Goal: Task Accomplishment & Management: Manage account settings

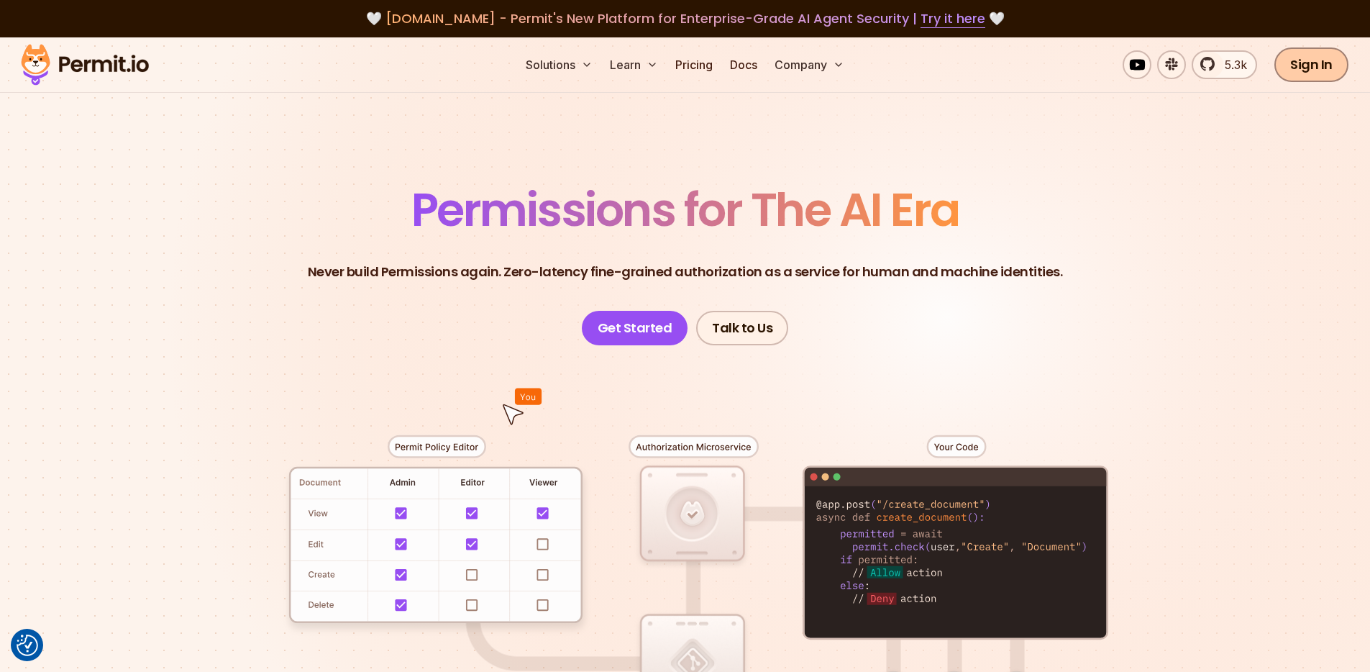
click at [1307, 64] on link "Sign In" at bounding box center [1312, 64] width 74 height 35
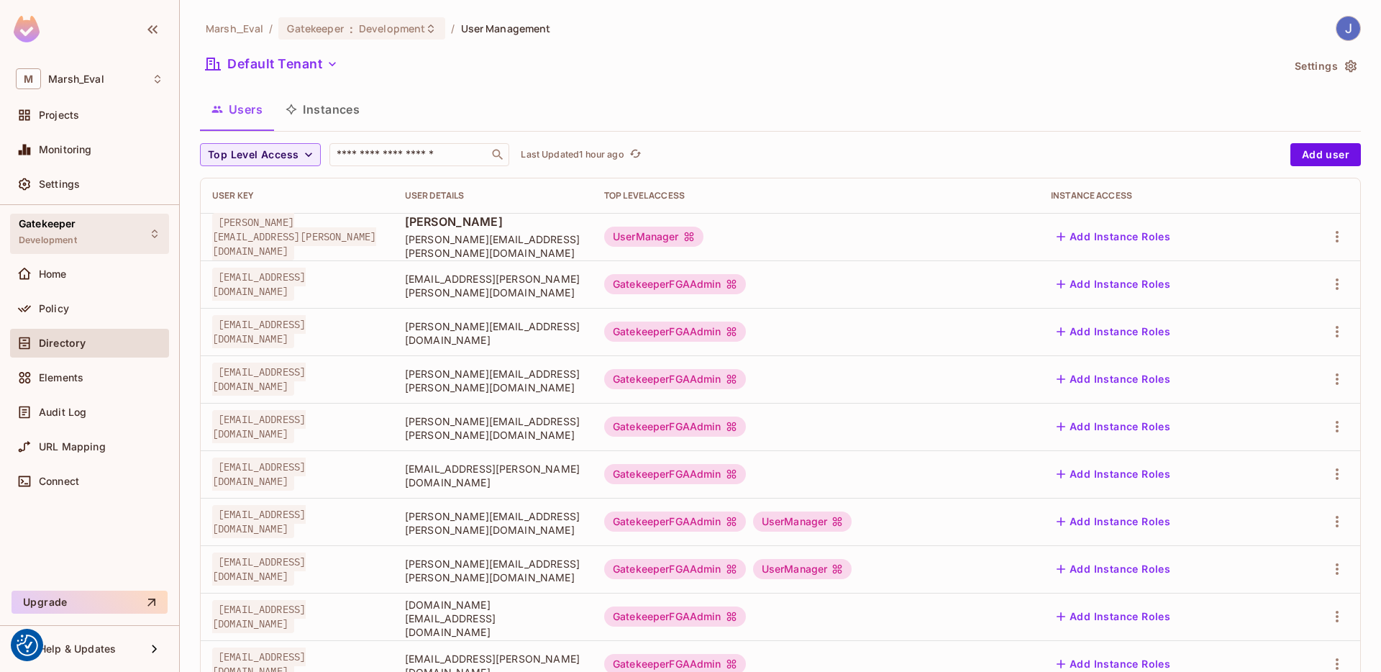
click at [142, 236] on div "Gatekeeper Development" at bounding box center [89, 234] width 159 height 40
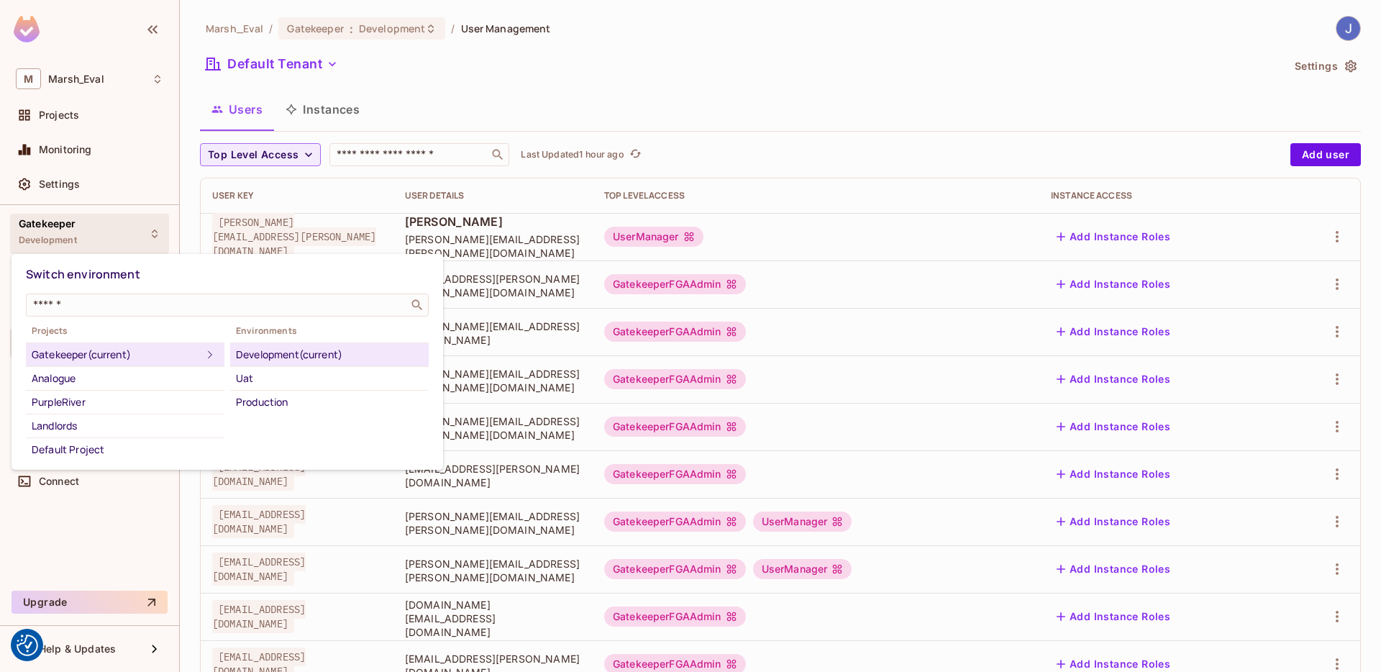
click at [226, 252] on div at bounding box center [690, 336] width 1381 height 672
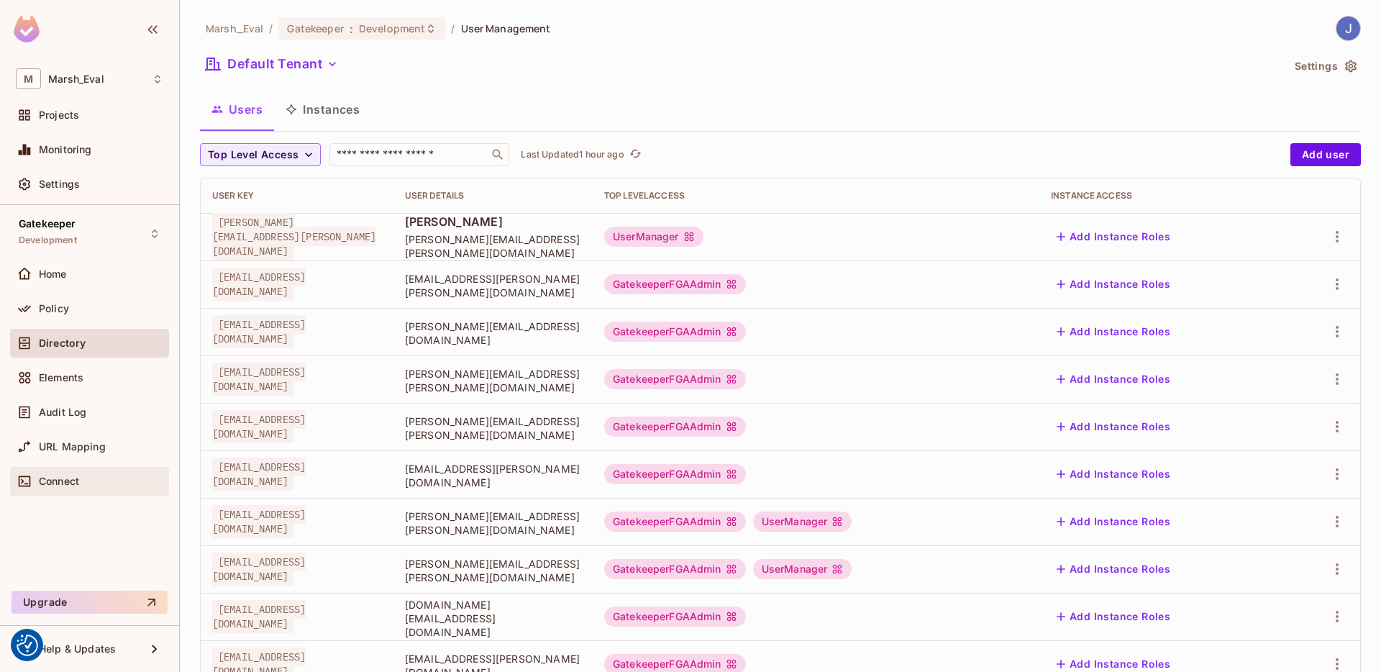
click at [101, 494] on div "Connect" at bounding box center [89, 481] width 159 height 29
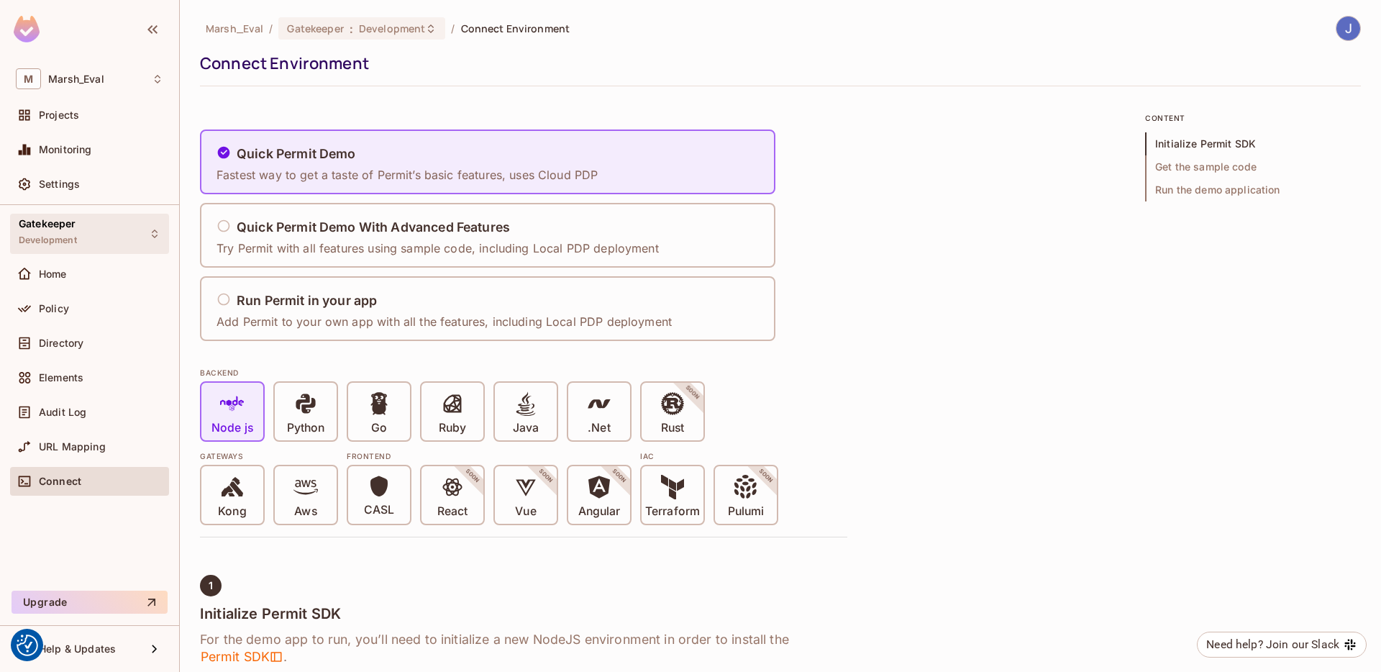
click at [88, 243] on div "Gatekeeper Development" at bounding box center [89, 234] width 159 height 40
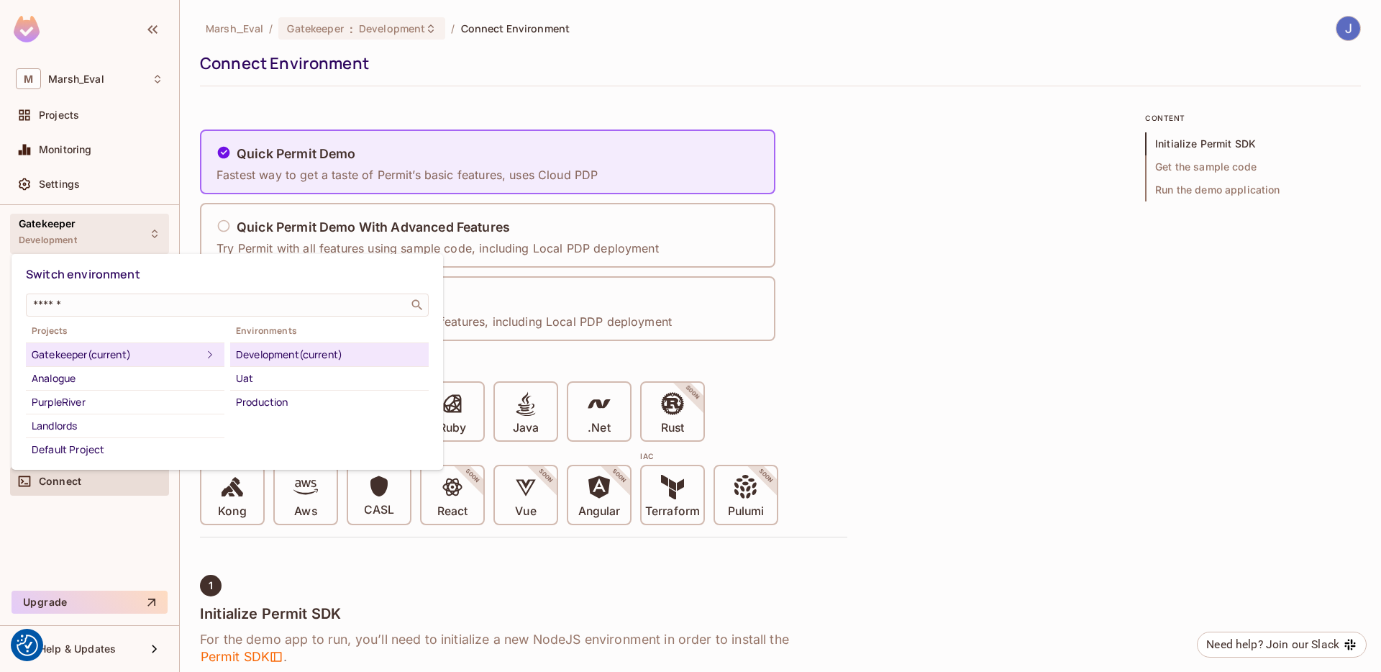
click at [77, 357] on div "Gatekeeper (current)" at bounding box center [117, 354] width 170 height 17
click at [69, 190] on div at bounding box center [690, 336] width 1381 height 672
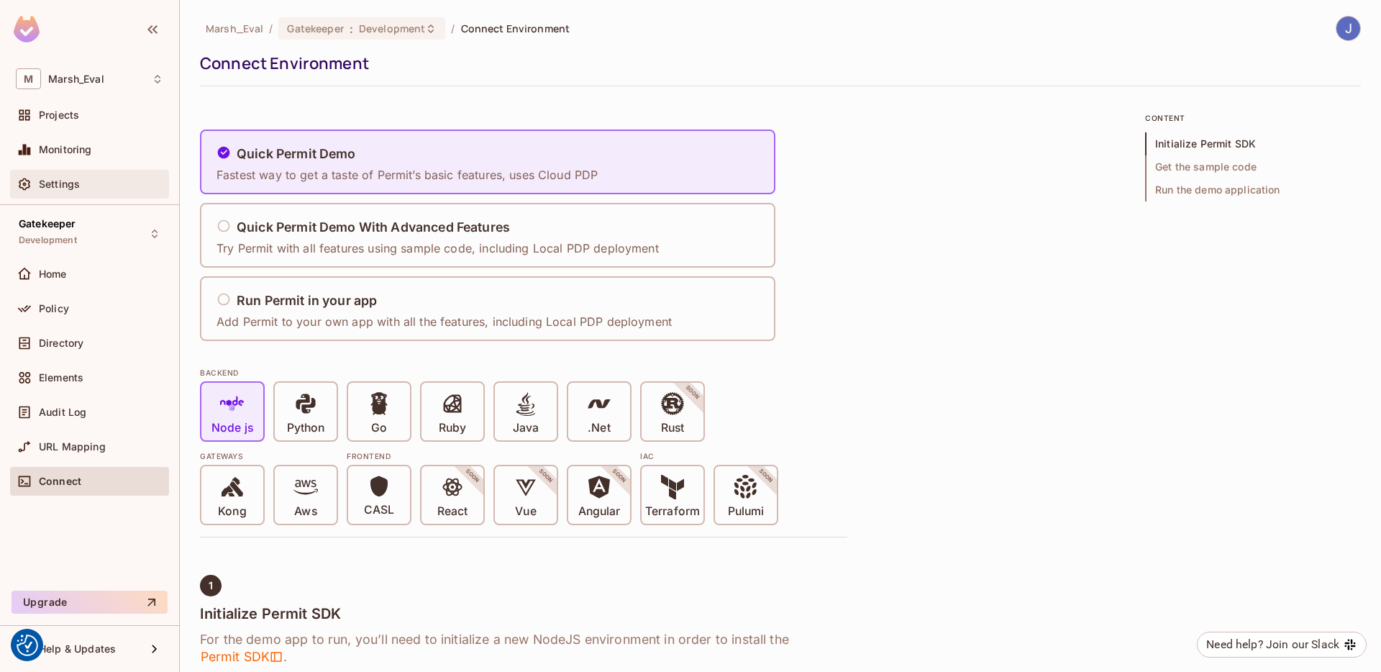
click at [56, 180] on span "Settings" at bounding box center [59, 184] width 41 height 12
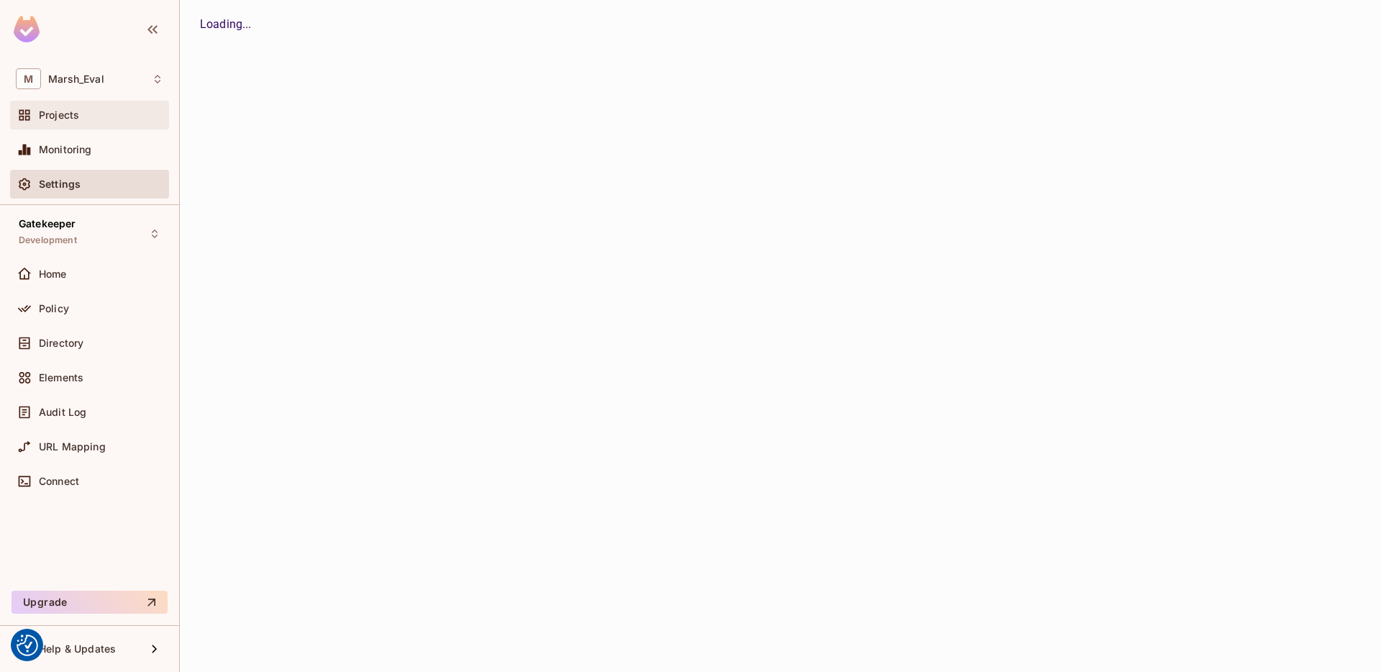
click at [101, 117] on div "Projects" at bounding box center [101, 115] width 124 height 12
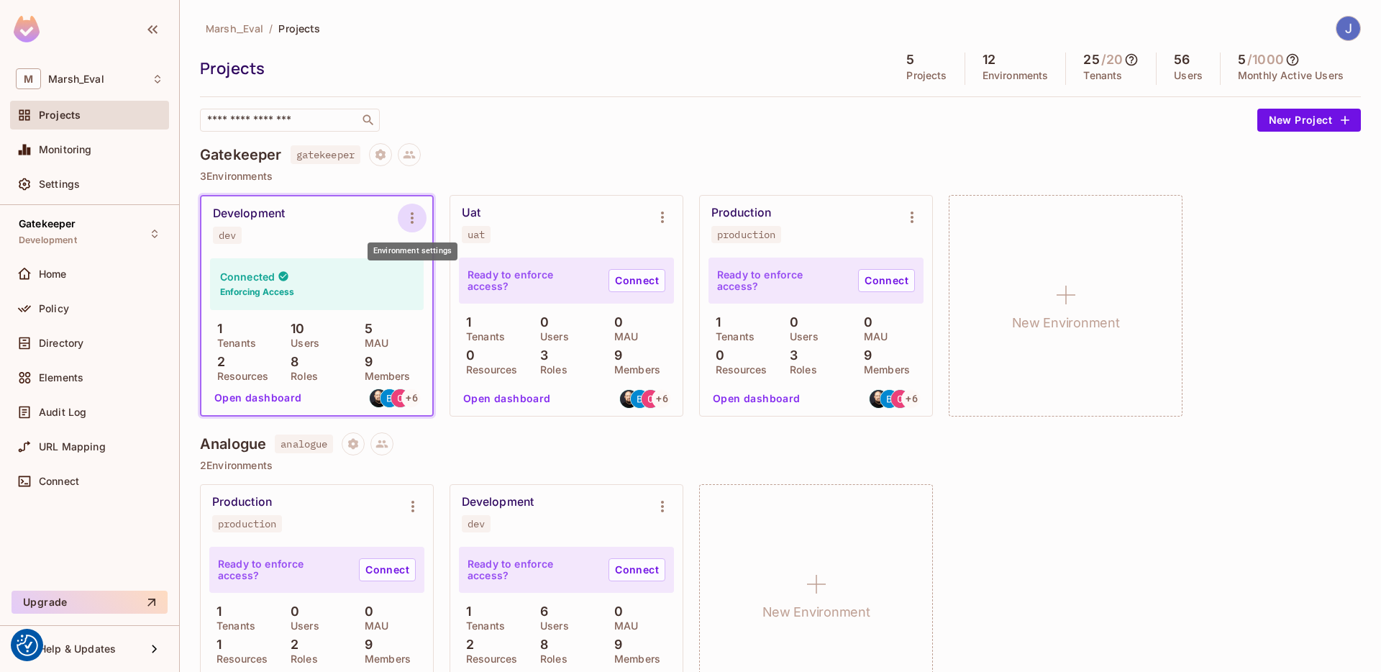
click at [417, 217] on icon "Environment settings" at bounding box center [412, 217] width 17 height 17
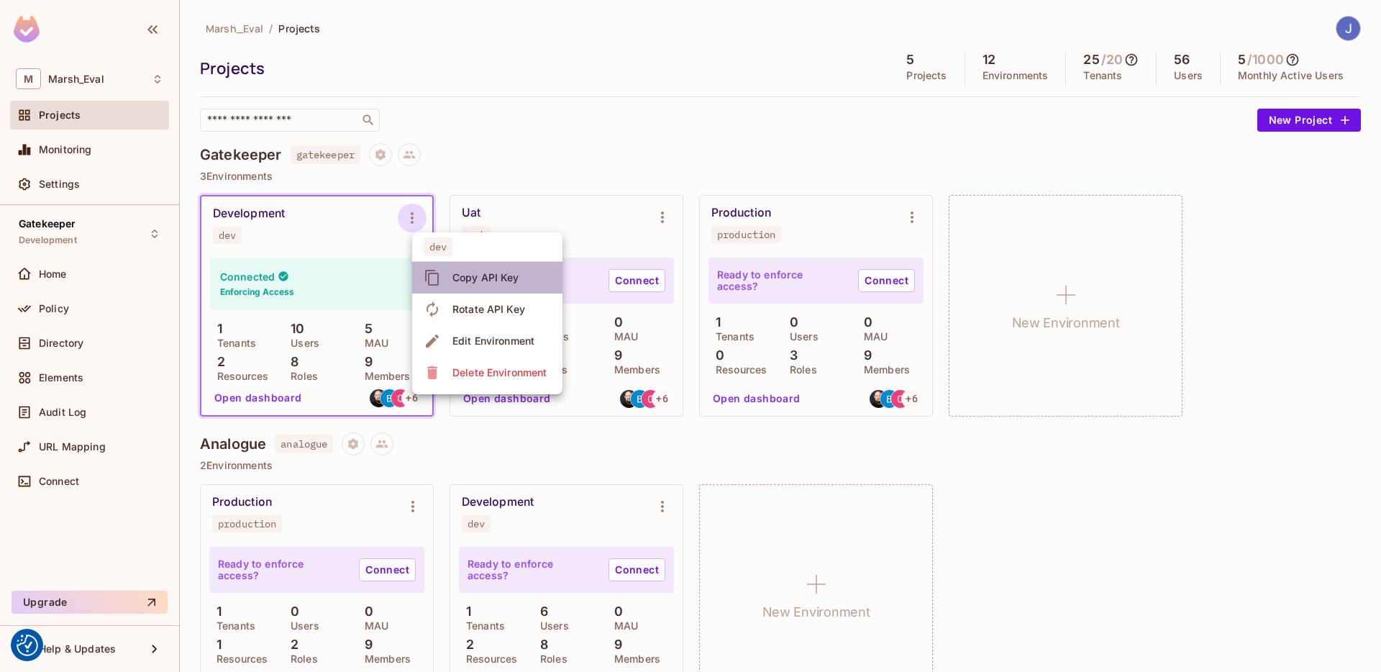
click at [453, 277] on div "Copy API Key" at bounding box center [485, 277] width 67 height 14
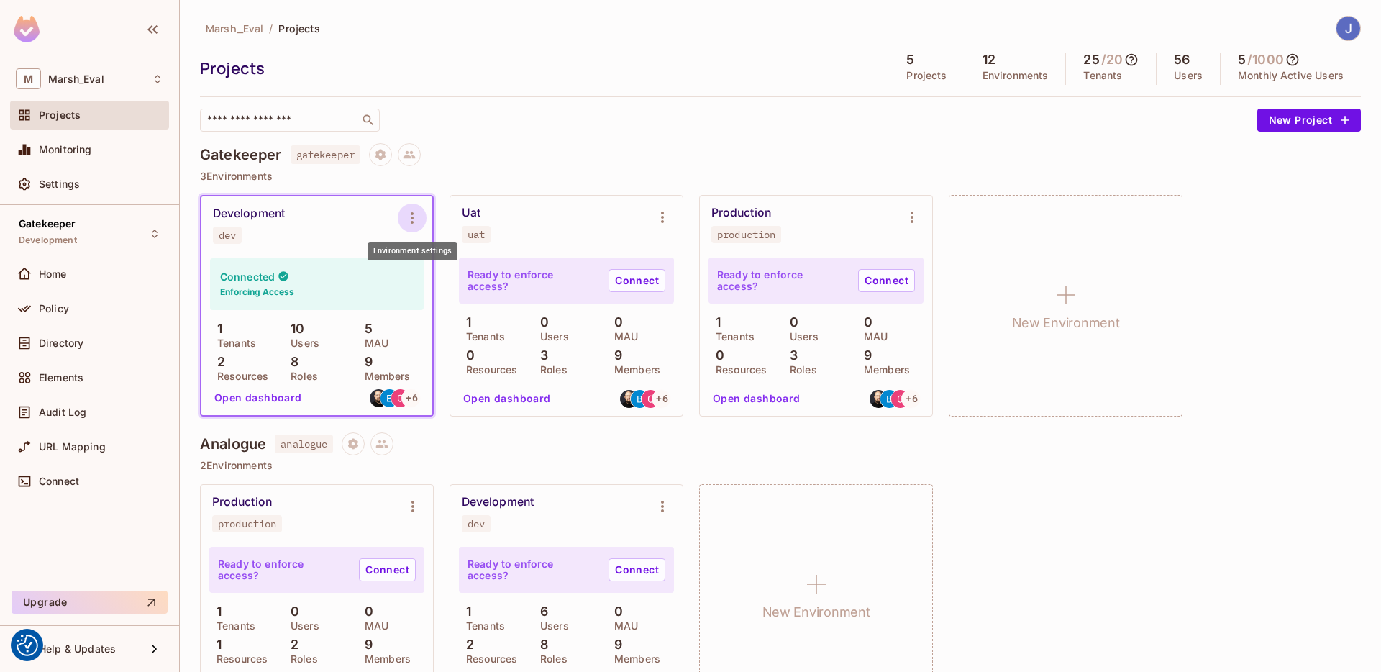
click at [417, 212] on icon "Environment settings" at bounding box center [412, 217] width 17 height 17
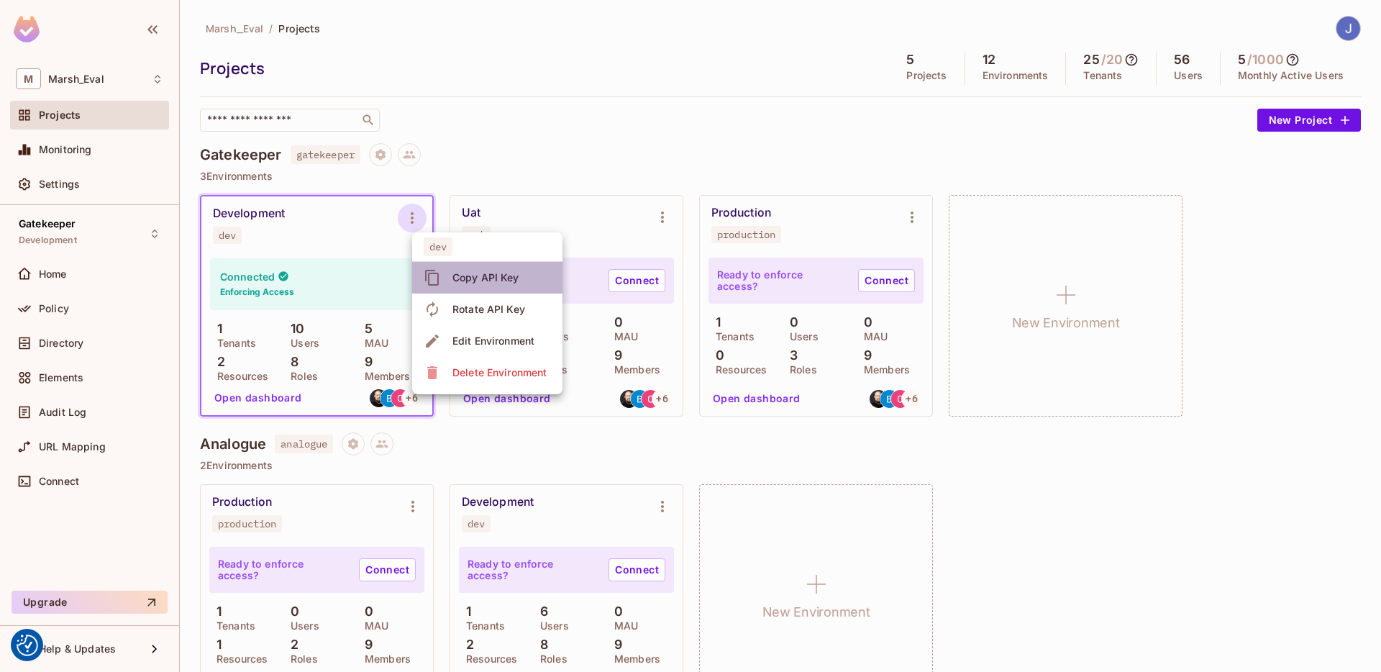
click at [458, 278] on div "Copy API Key" at bounding box center [485, 277] width 67 height 14
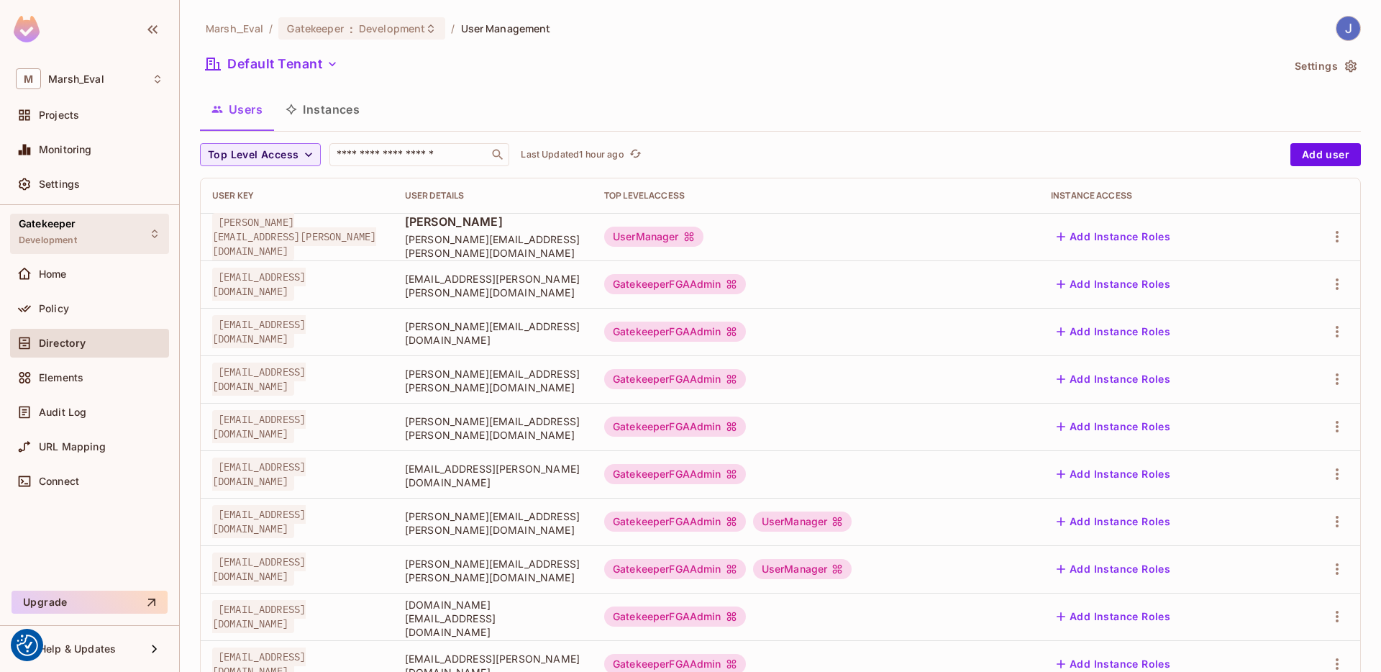
click at [46, 228] on span "Gatekeeper" at bounding box center [48, 224] width 58 height 12
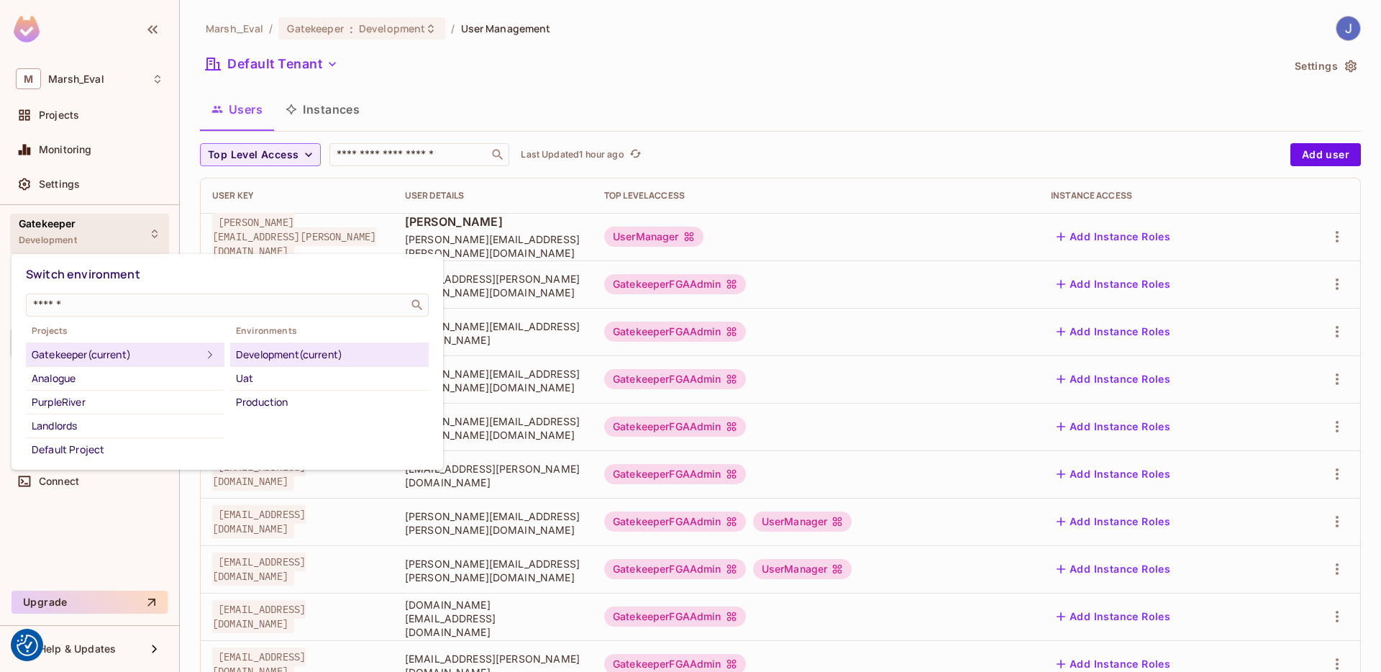
click at [292, 357] on div "Development (current)" at bounding box center [329, 354] width 187 height 17
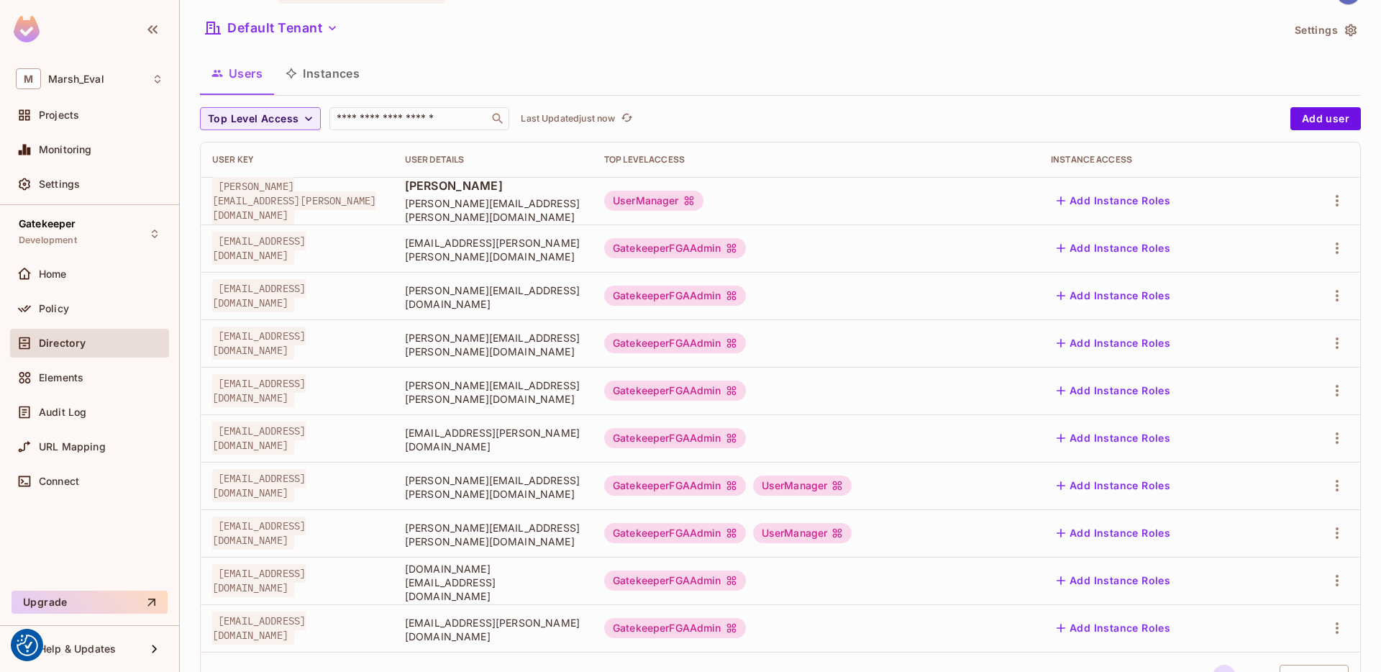
scroll to position [74, 0]
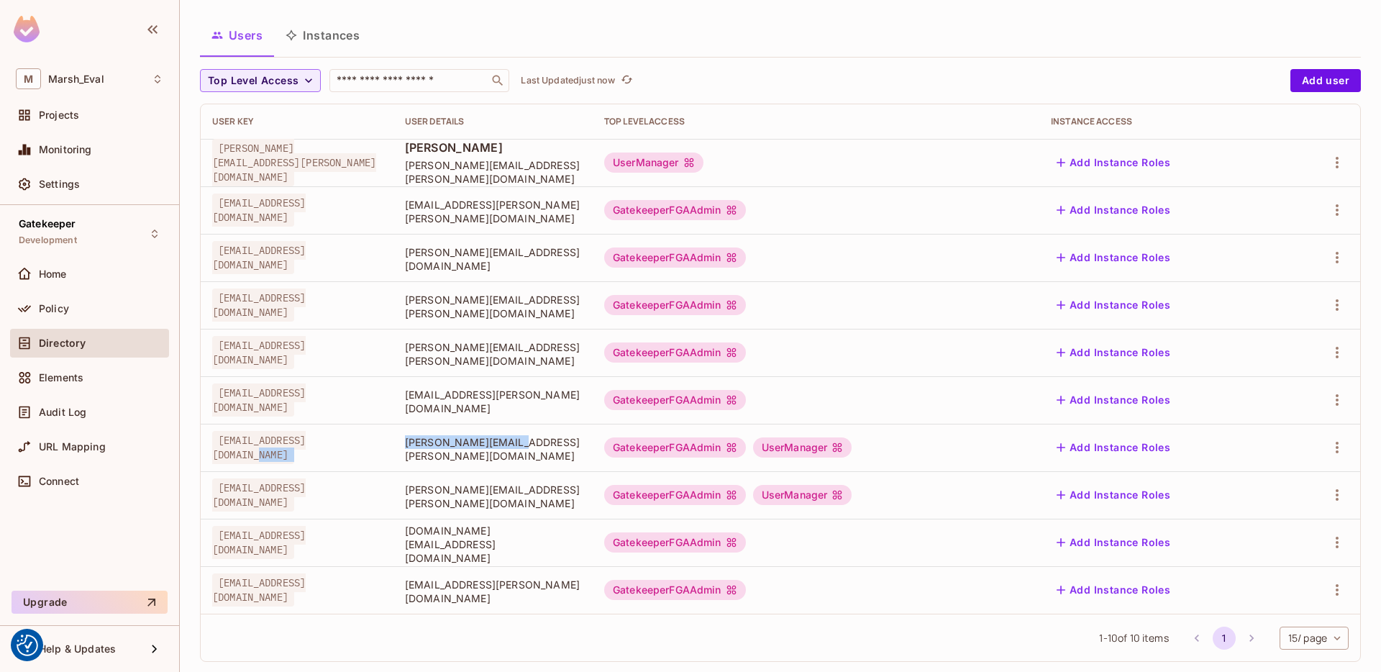
drag, startPoint x: 564, startPoint y: 463, endPoint x: 594, endPoint y: 461, distance: 30.2
click at [283, 460] on tr "1304461@emea.mrshmc.com Jose.Basanta@mmc.com GatekeeperFGAAdmin UserManager Add…" at bounding box center [781, 447] width 1160 height 47
drag, startPoint x: 968, startPoint y: 455, endPoint x: 870, endPoint y: 448, distance: 97.3
click at [870, 448] on div "GatekeeperFGAAdmin UserManager" at bounding box center [816, 447] width 424 height 20
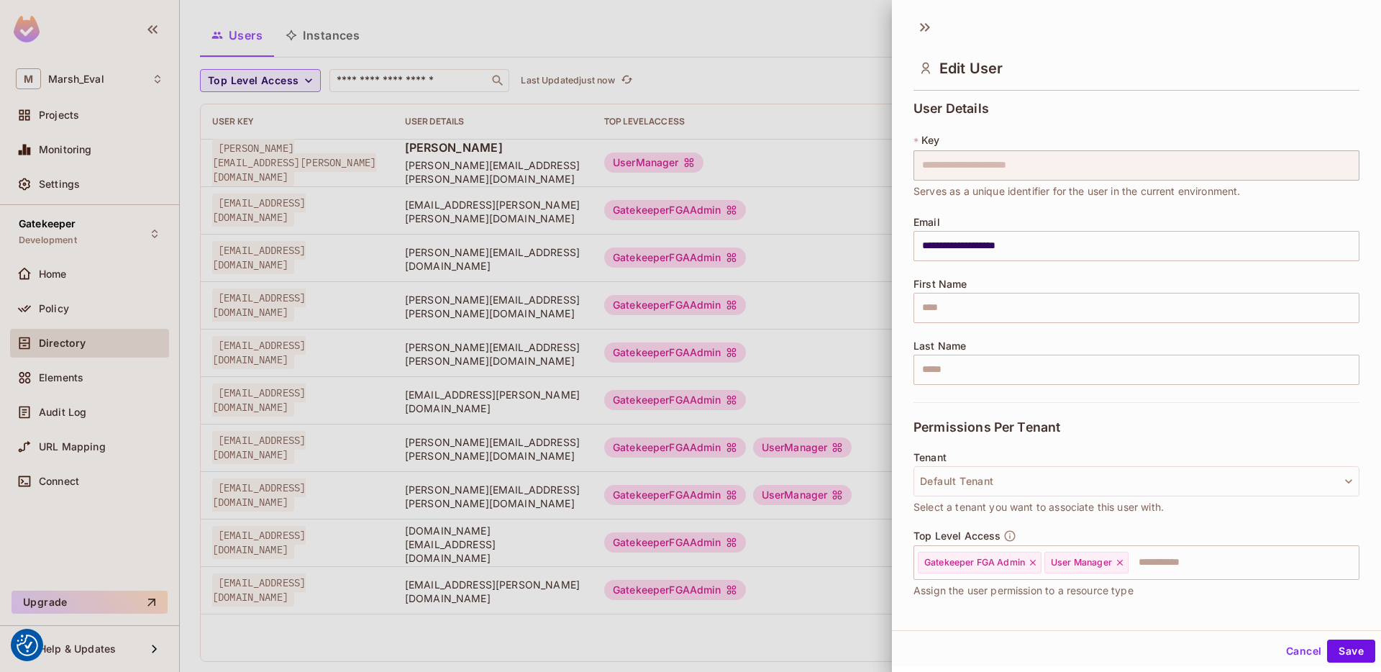
click at [855, 392] on div at bounding box center [690, 336] width 1381 height 672
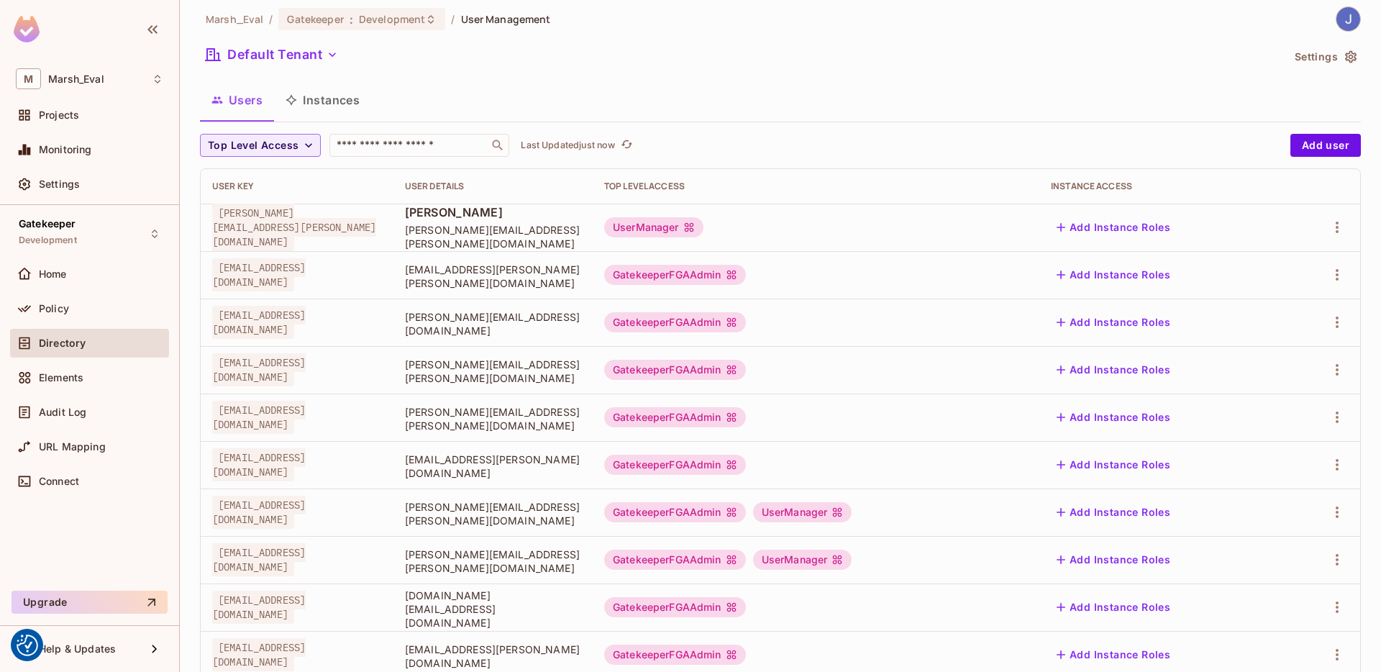
scroll to position [0, 0]
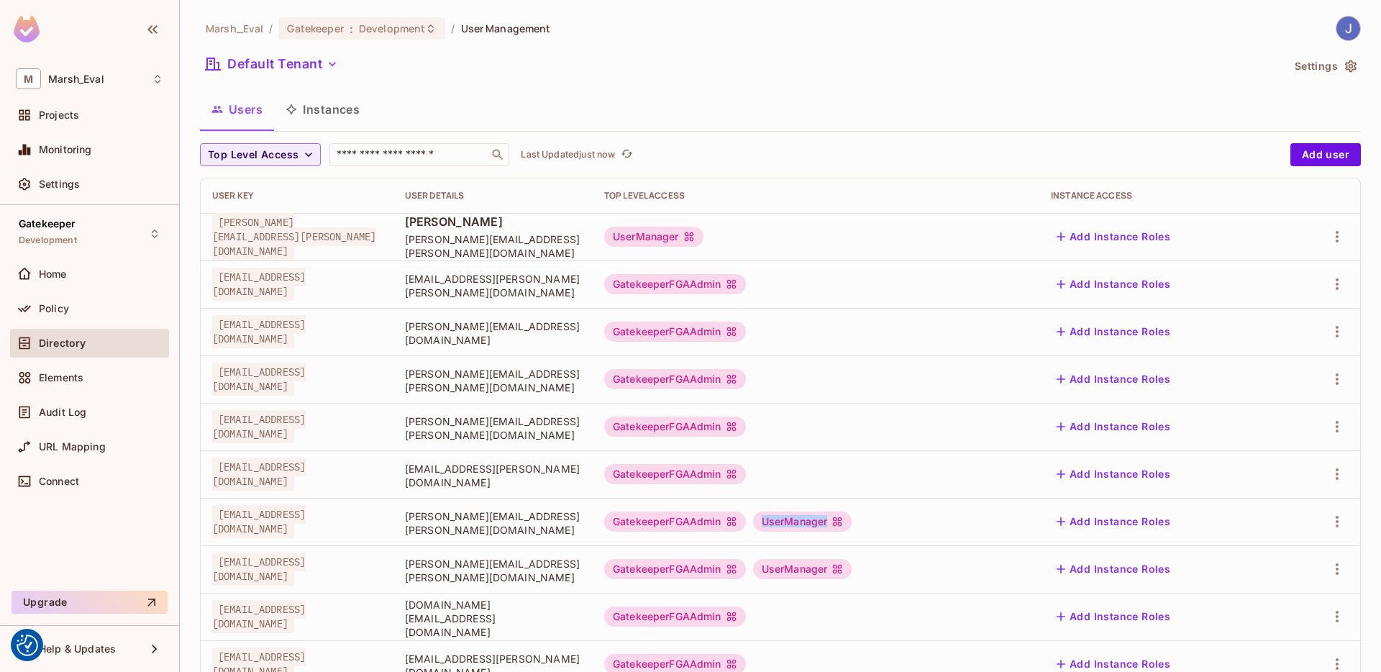
drag, startPoint x: 936, startPoint y: 521, endPoint x: 855, endPoint y: 524, distance: 81.4
click at [855, 524] on div "GatekeeperFGAAdmin UserManager" at bounding box center [816, 521] width 424 height 20
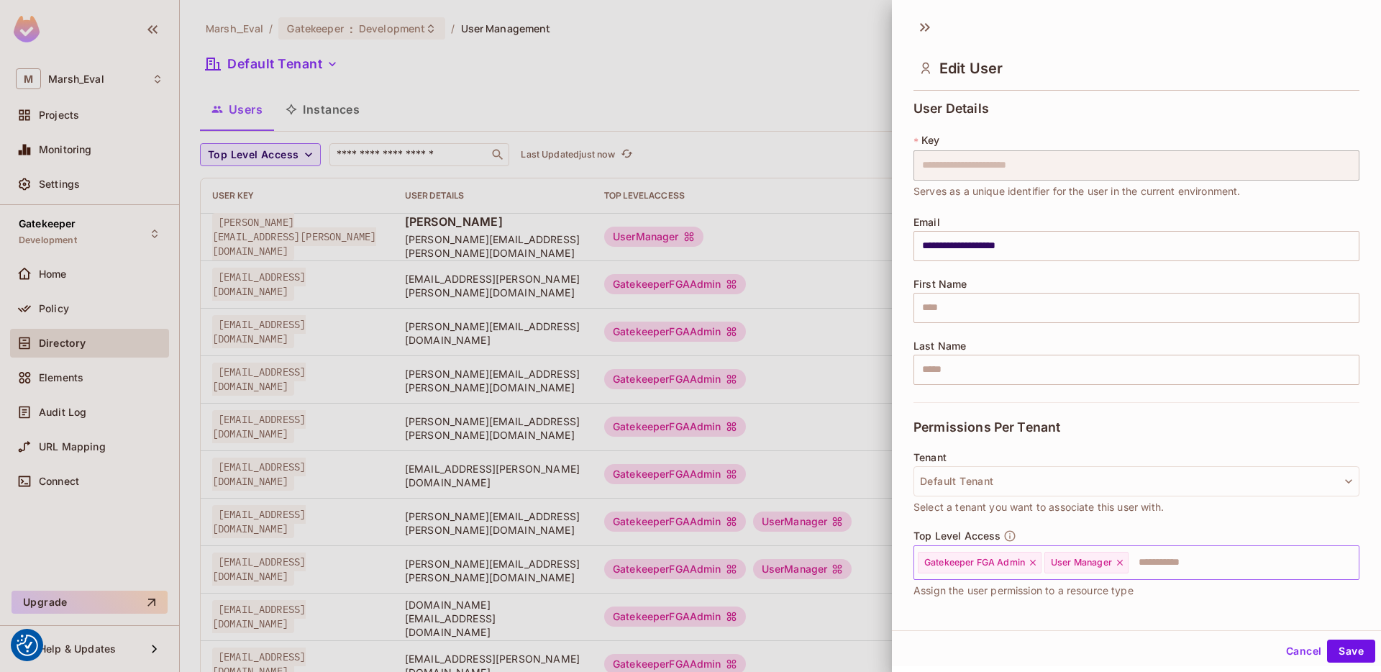
click at [1125, 565] on icon at bounding box center [1120, 563] width 10 height 10
click at [1338, 645] on button "Save" at bounding box center [1351, 651] width 48 height 23
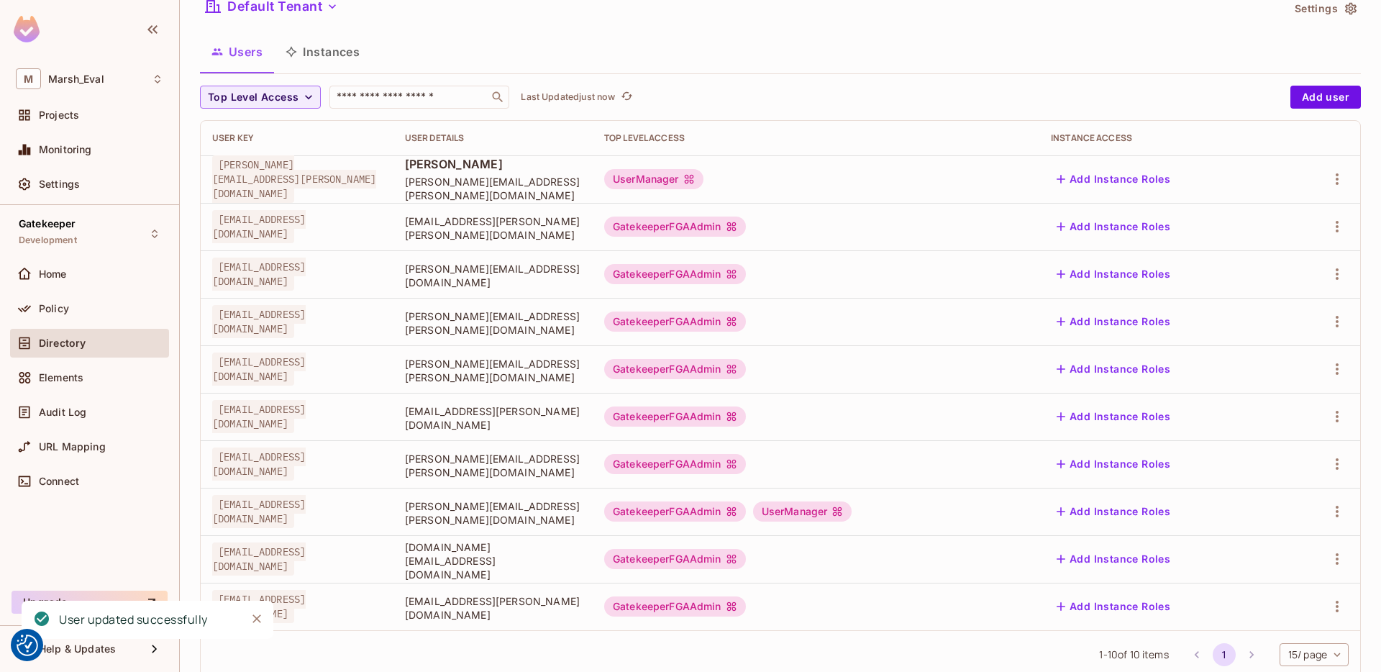
scroll to position [89, 0]
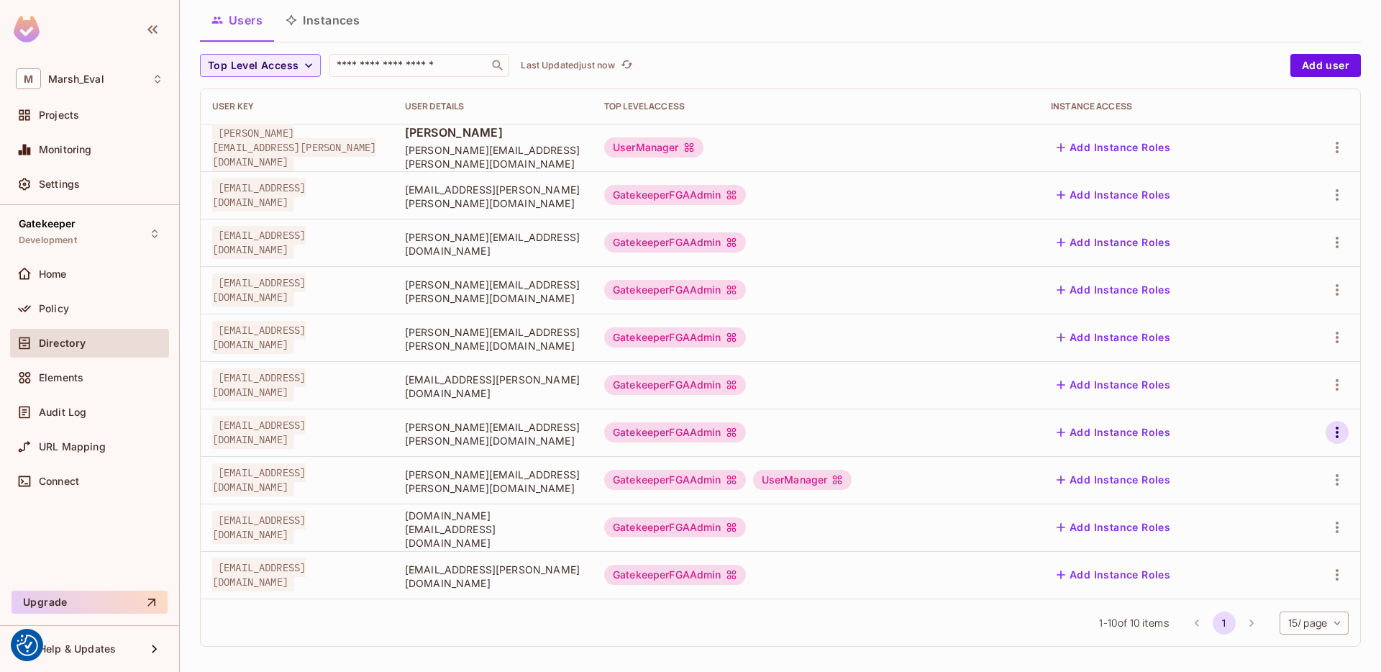
click at [1329, 426] on icon "button" at bounding box center [1337, 432] width 17 height 17
click at [1281, 470] on li "Edit" at bounding box center [1264, 466] width 127 height 32
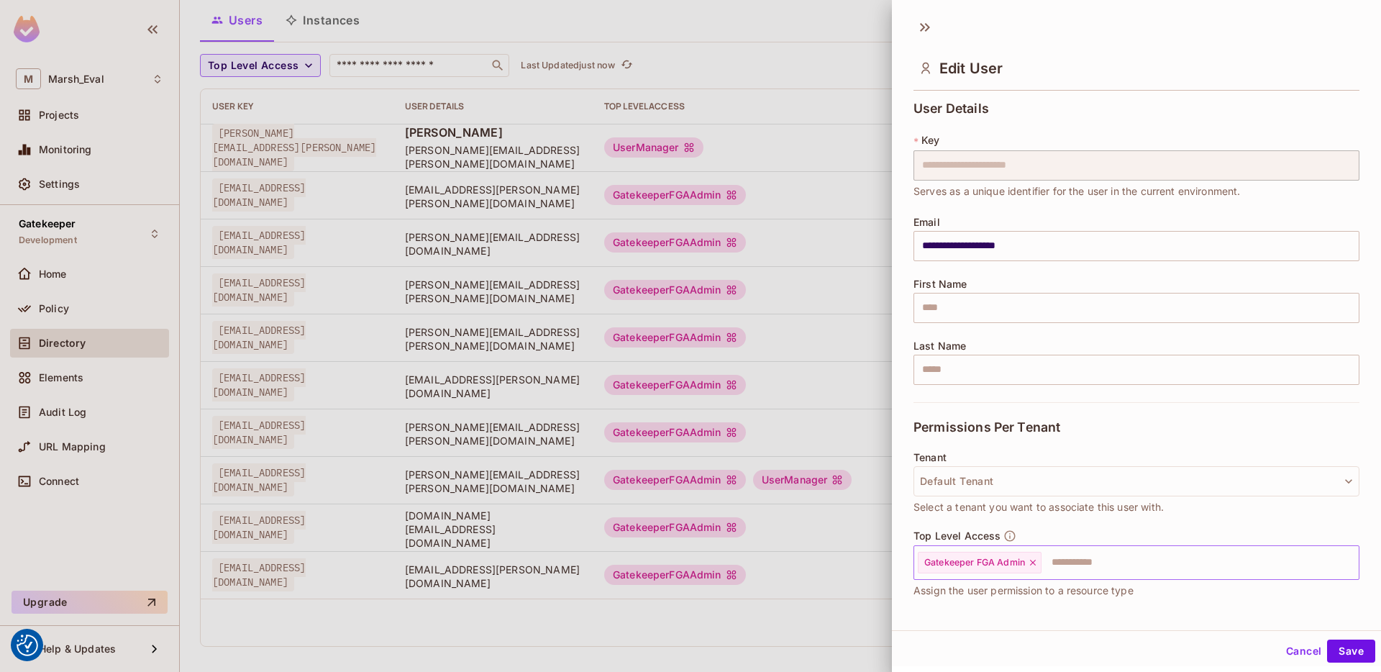
click at [1078, 566] on input "text" at bounding box center [1187, 562] width 288 height 29
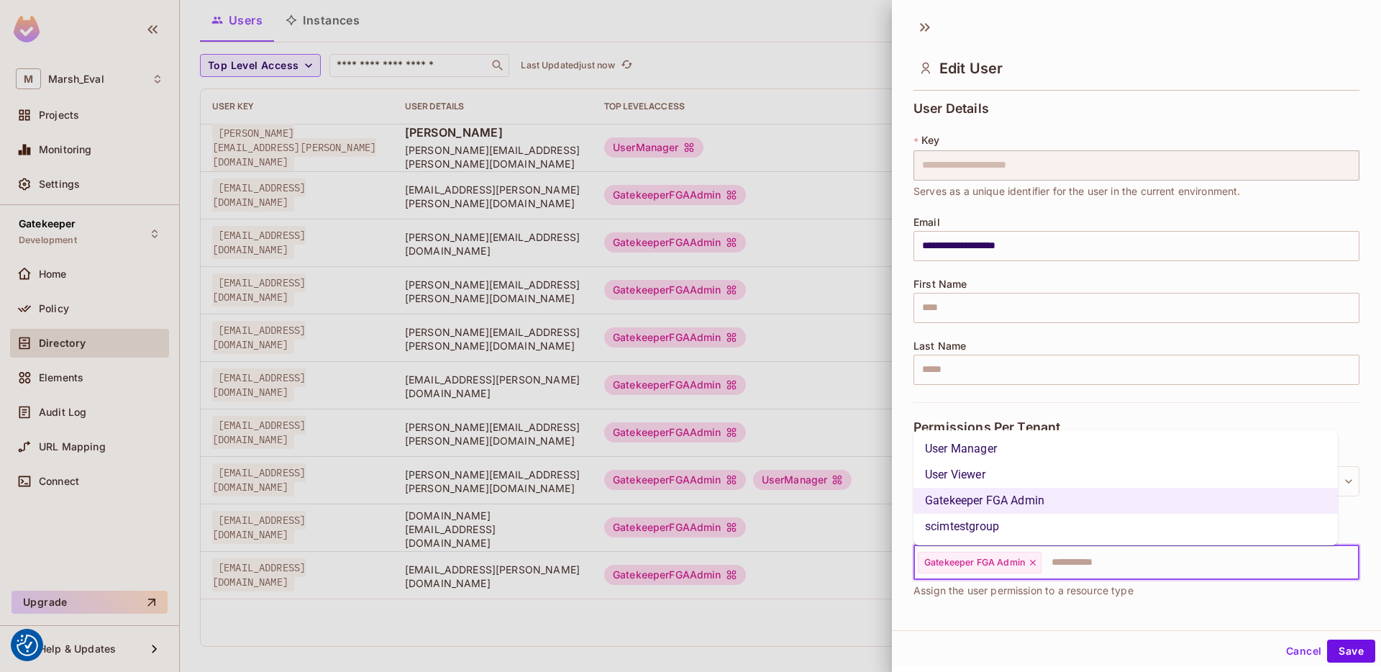
click at [994, 450] on li "User Manager" at bounding box center [1126, 449] width 424 height 26
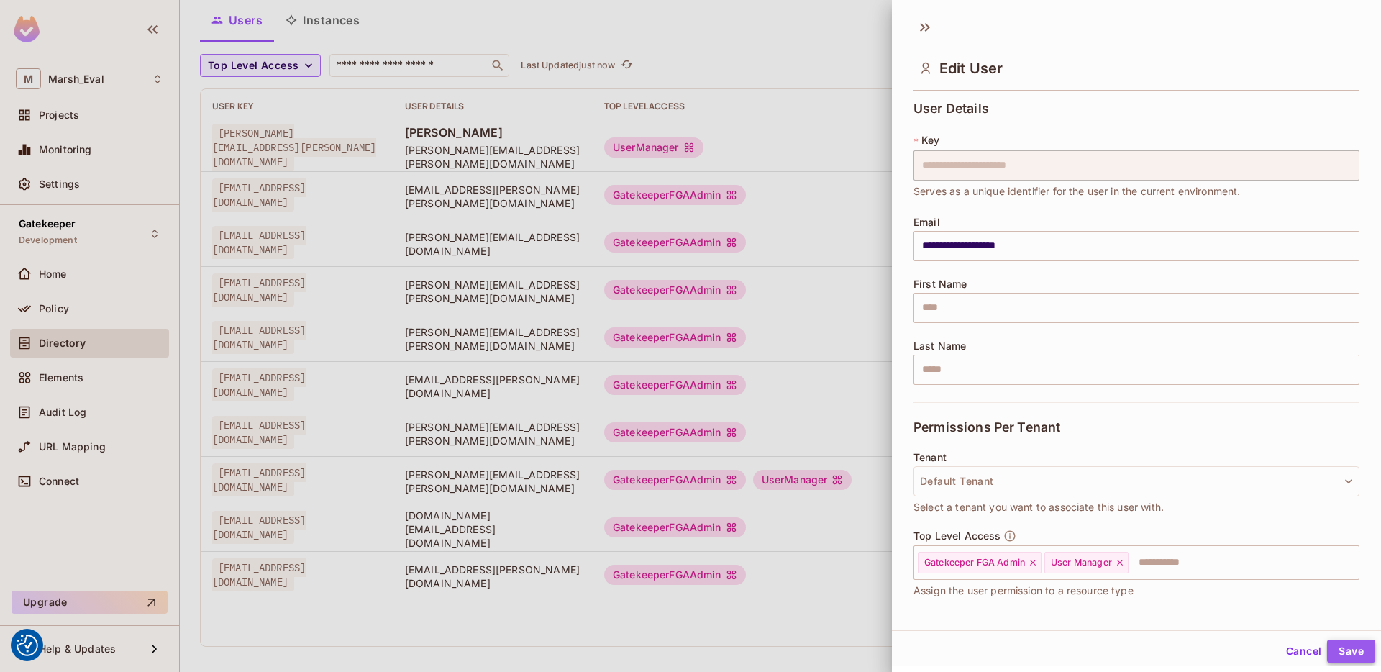
click at [1356, 649] on button "Save" at bounding box center [1351, 651] width 48 height 23
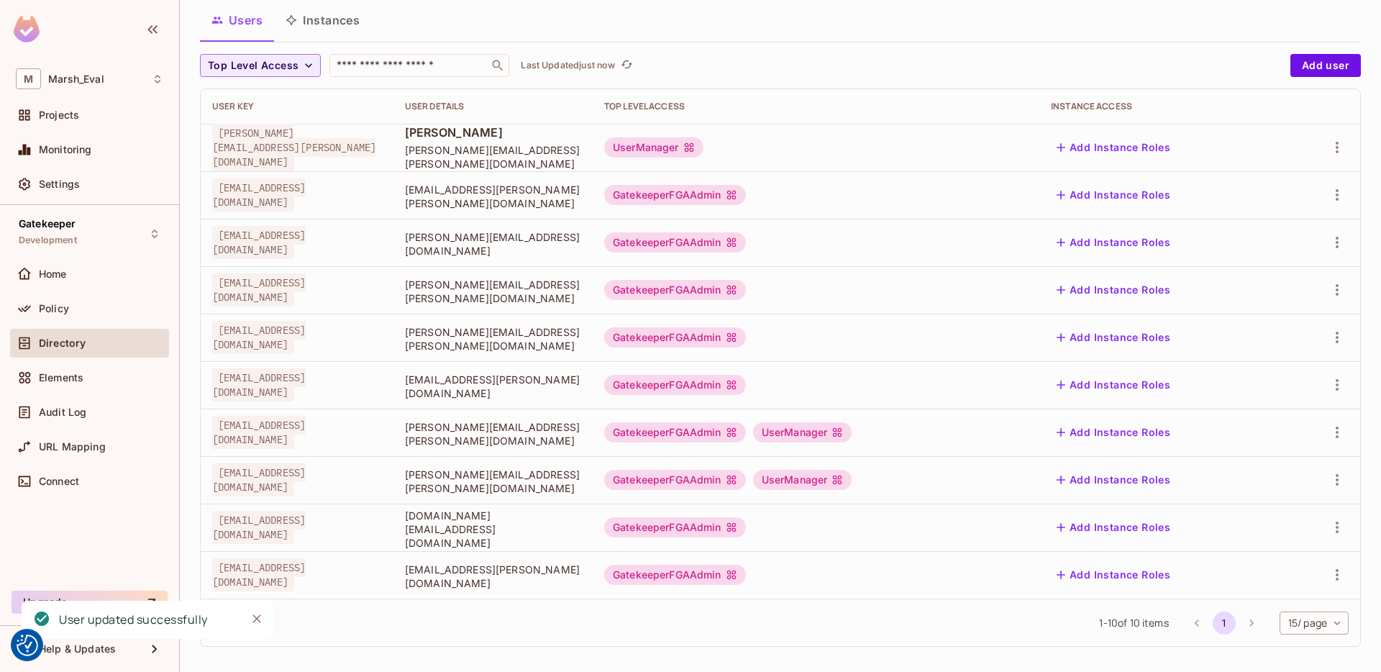
scroll to position [96, 0]
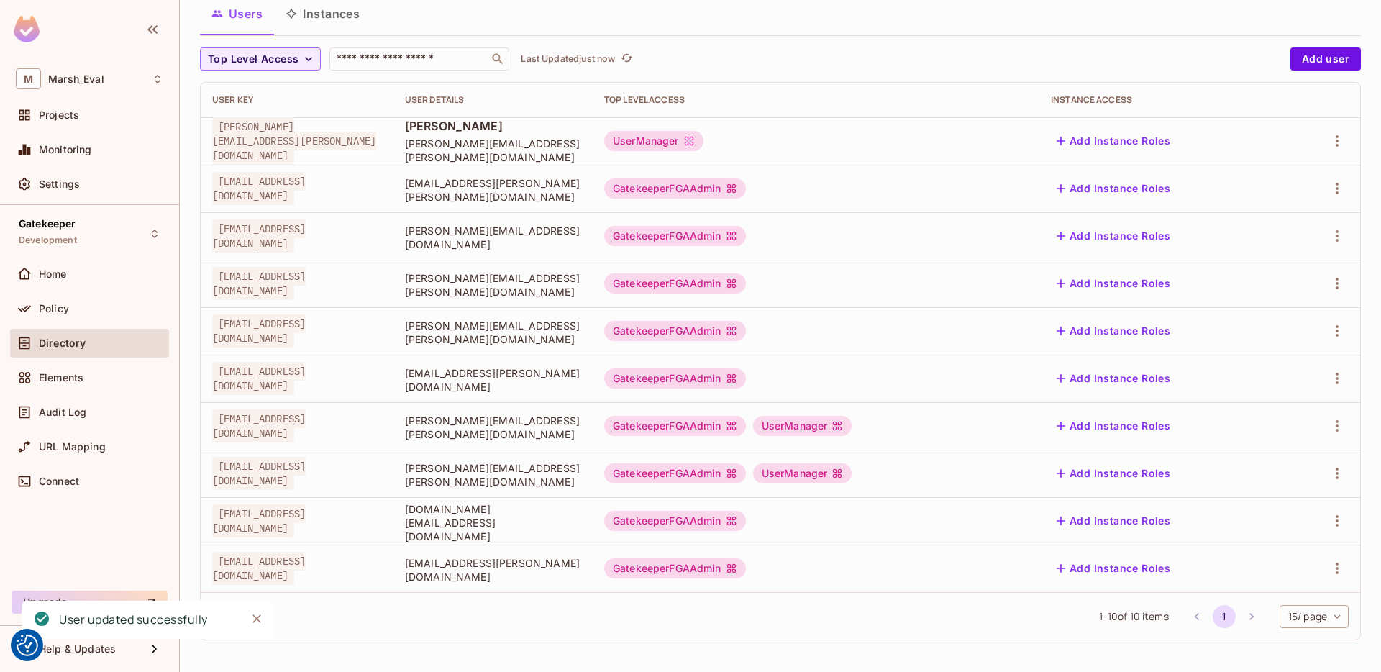
click at [382, 564] on div "1239414@mgd.mrshmc.com" at bounding box center [297, 568] width 170 height 29
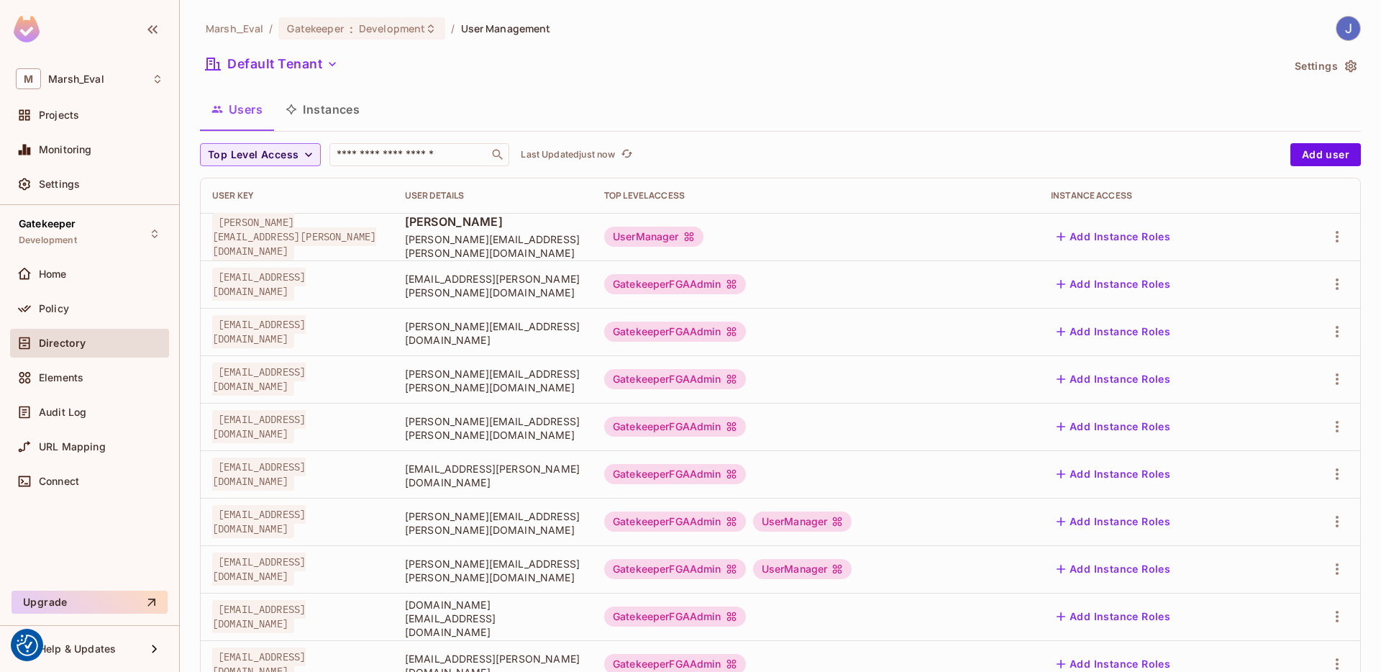
click at [1347, 45] on div "Marsh_Eval / Gatekeeper : Development / User Management Default Tenant Settings…" at bounding box center [780, 382] width 1161 height 732
click at [1347, 24] on img at bounding box center [1349, 29] width 24 height 24
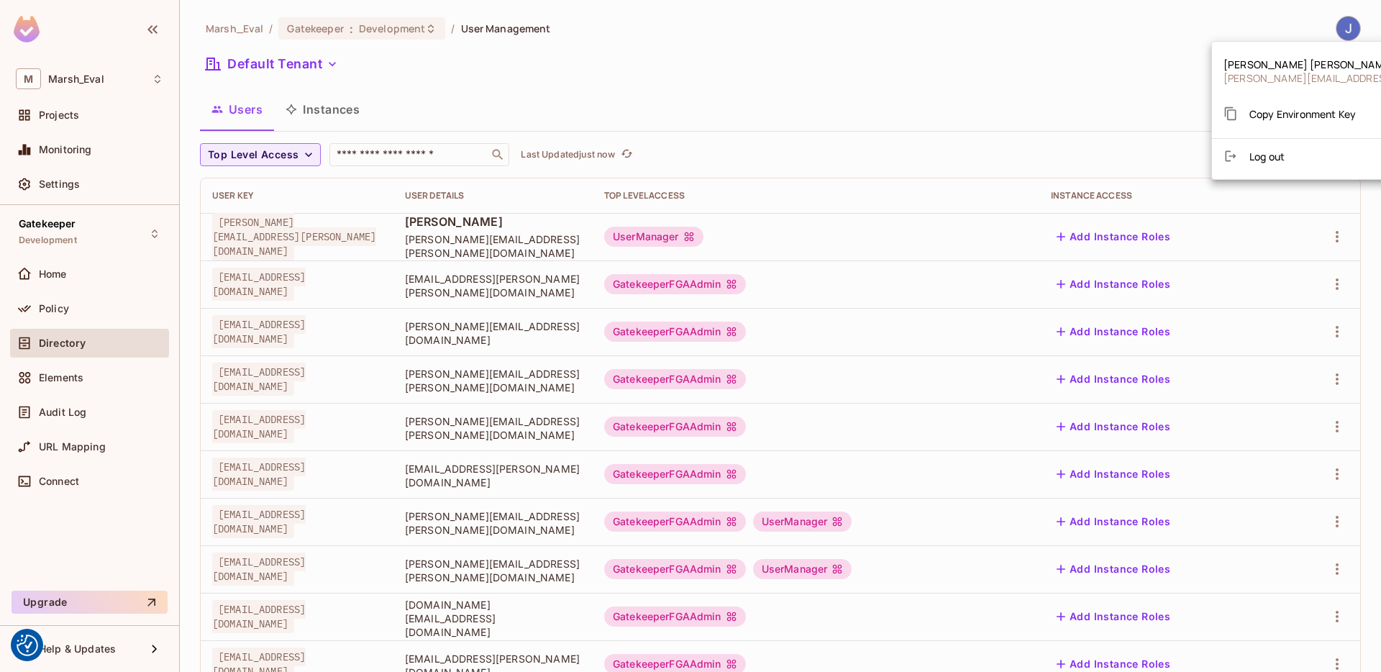
click at [1262, 153] on span "Log out" at bounding box center [1267, 157] width 35 height 14
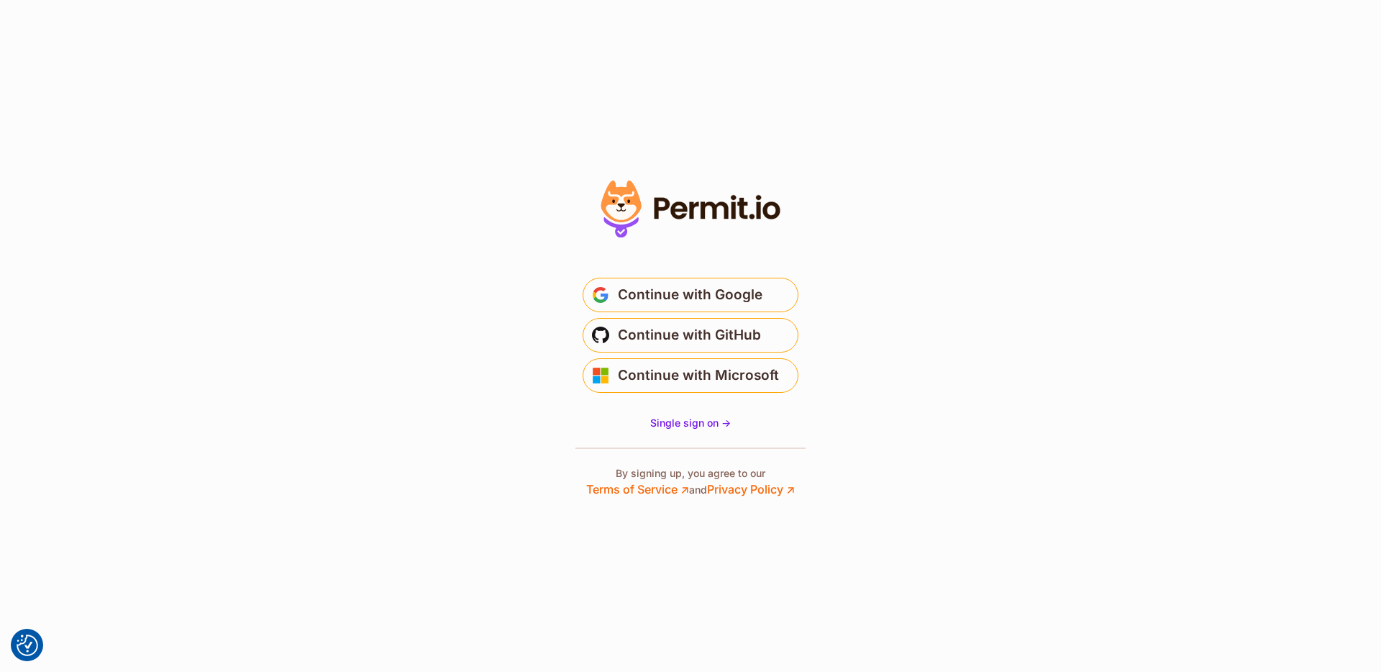
drag, startPoint x: 668, startPoint y: 206, endPoint x: 766, endPoint y: 208, distance: 97.8
click at [766, 208] on icon at bounding box center [690, 209] width 199 height 68
click at [660, 288] on span "Continue with Google" at bounding box center [690, 294] width 145 height 23
